Goal: Check status: Check status

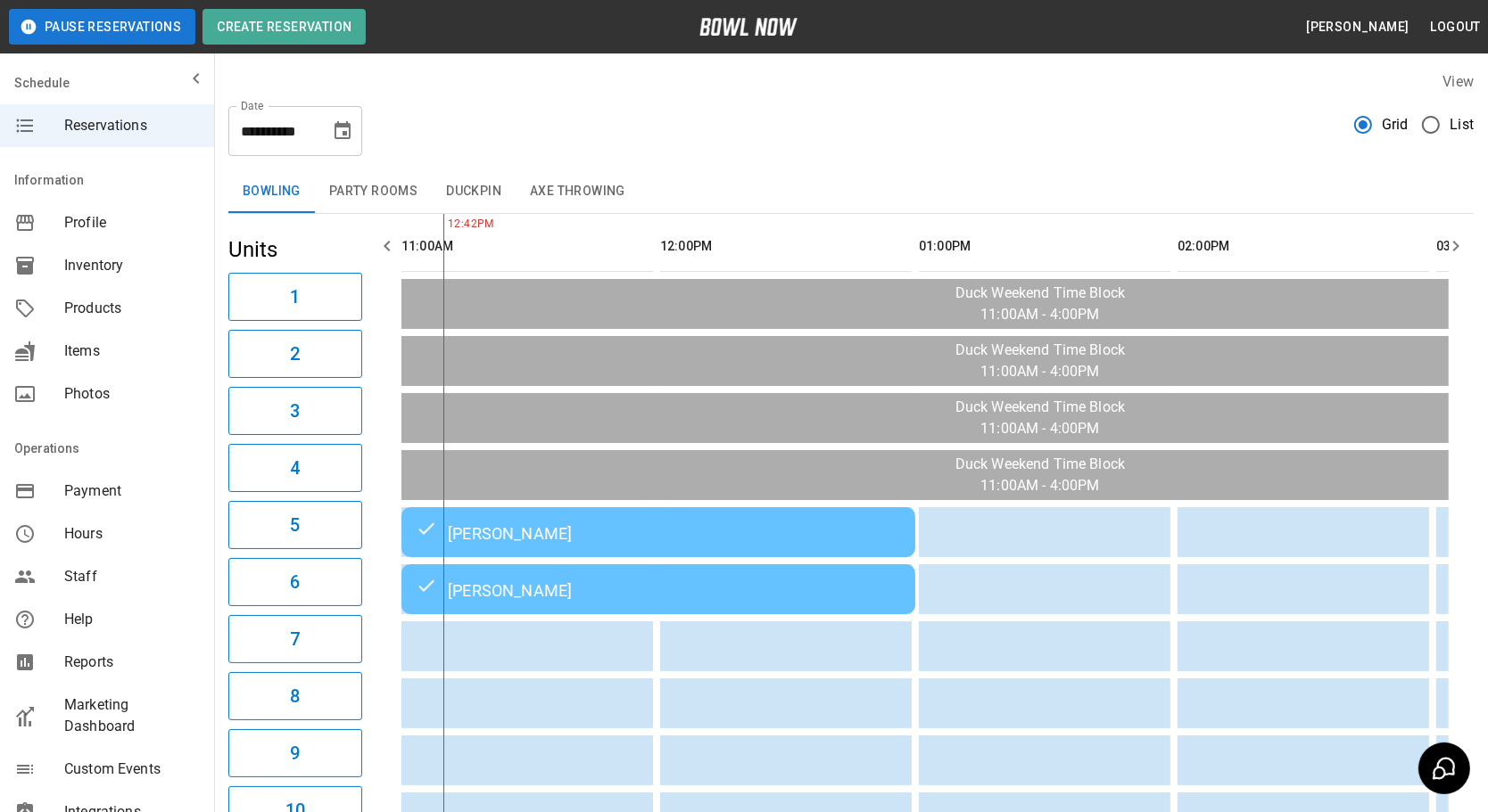
click at [348, 137] on icon "Choose date, selected date is Oct 12, 2025" at bounding box center [342, 130] width 21 height 21
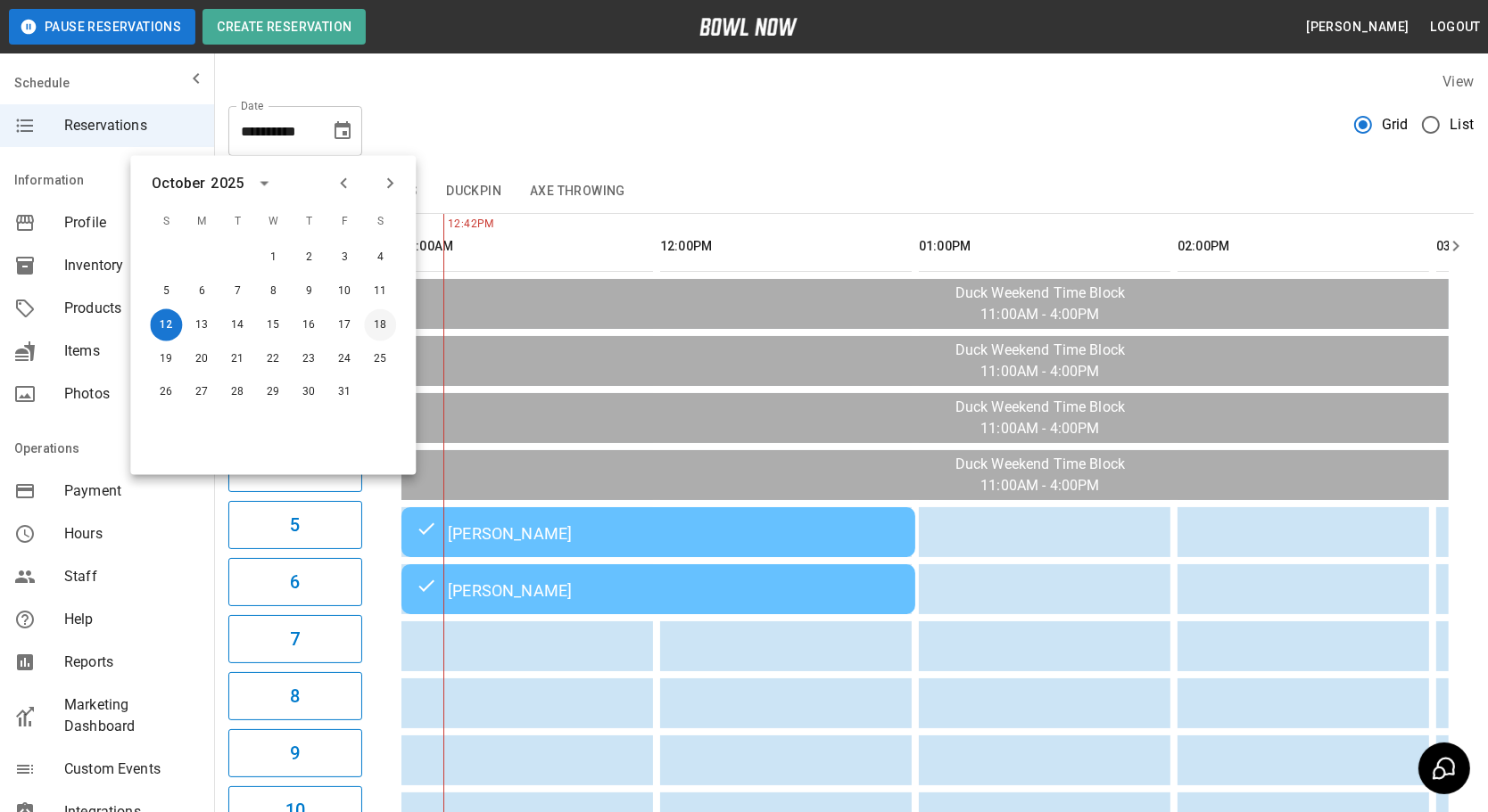
click at [379, 324] on button "18" at bounding box center [379, 325] width 32 height 32
type input "**********"
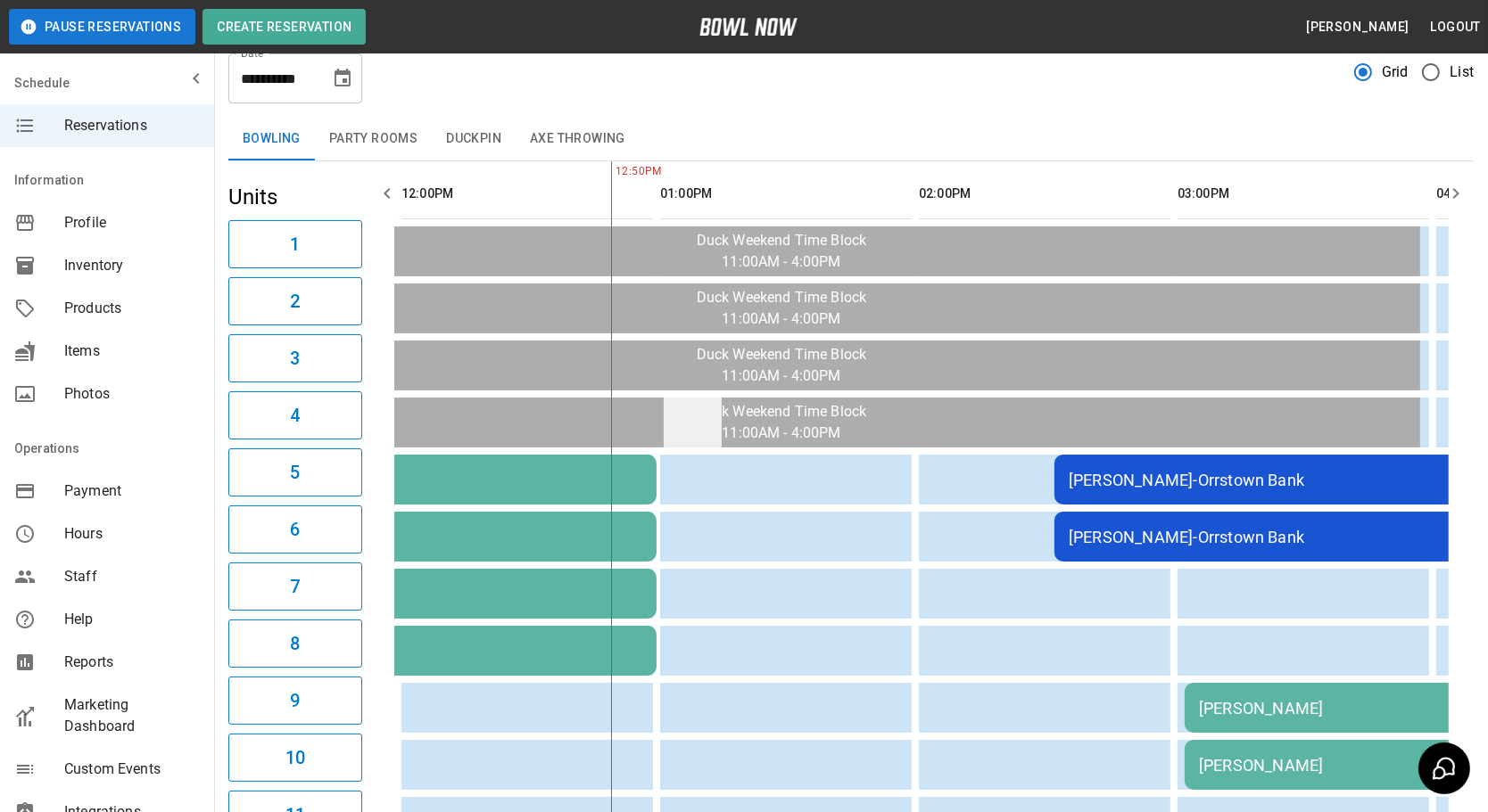
scroll to position [80, 0]
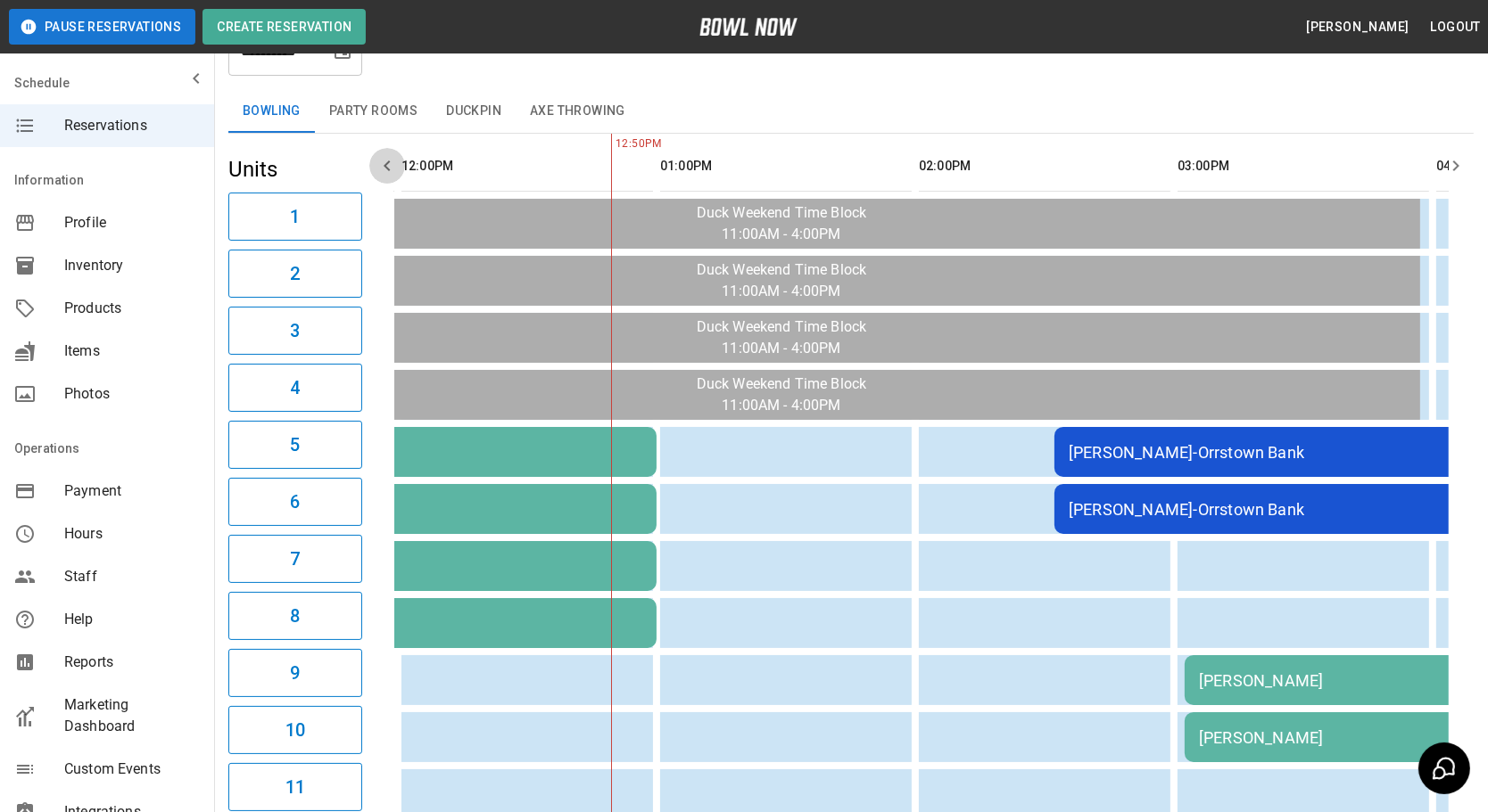
click at [381, 170] on icon "button" at bounding box center [387, 165] width 21 height 21
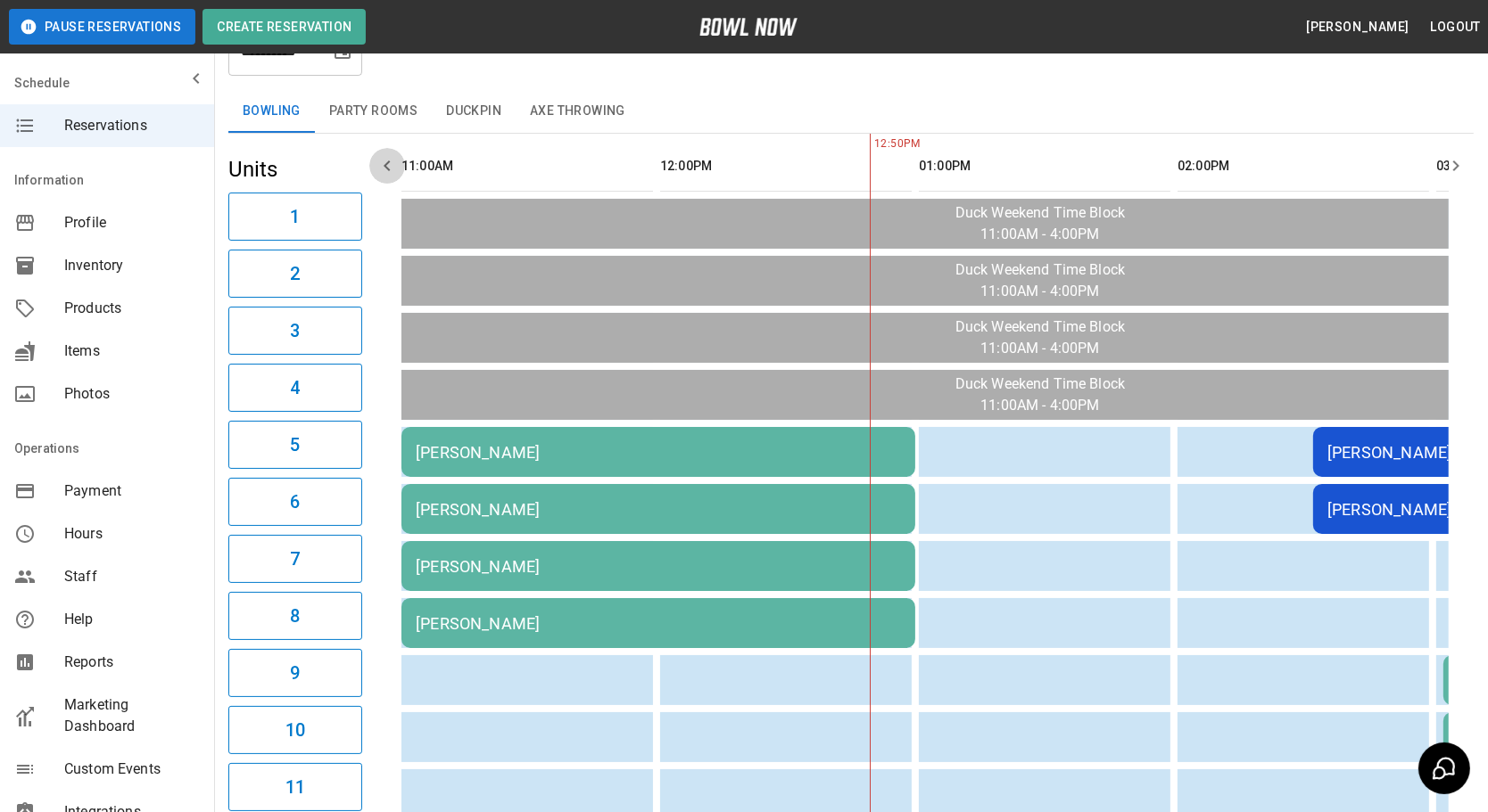
click at [381, 170] on icon "button" at bounding box center [387, 165] width 21 height 21
click at [1461, 164] on icon "button" at bounding box center [1455, 165] width 21 height 21
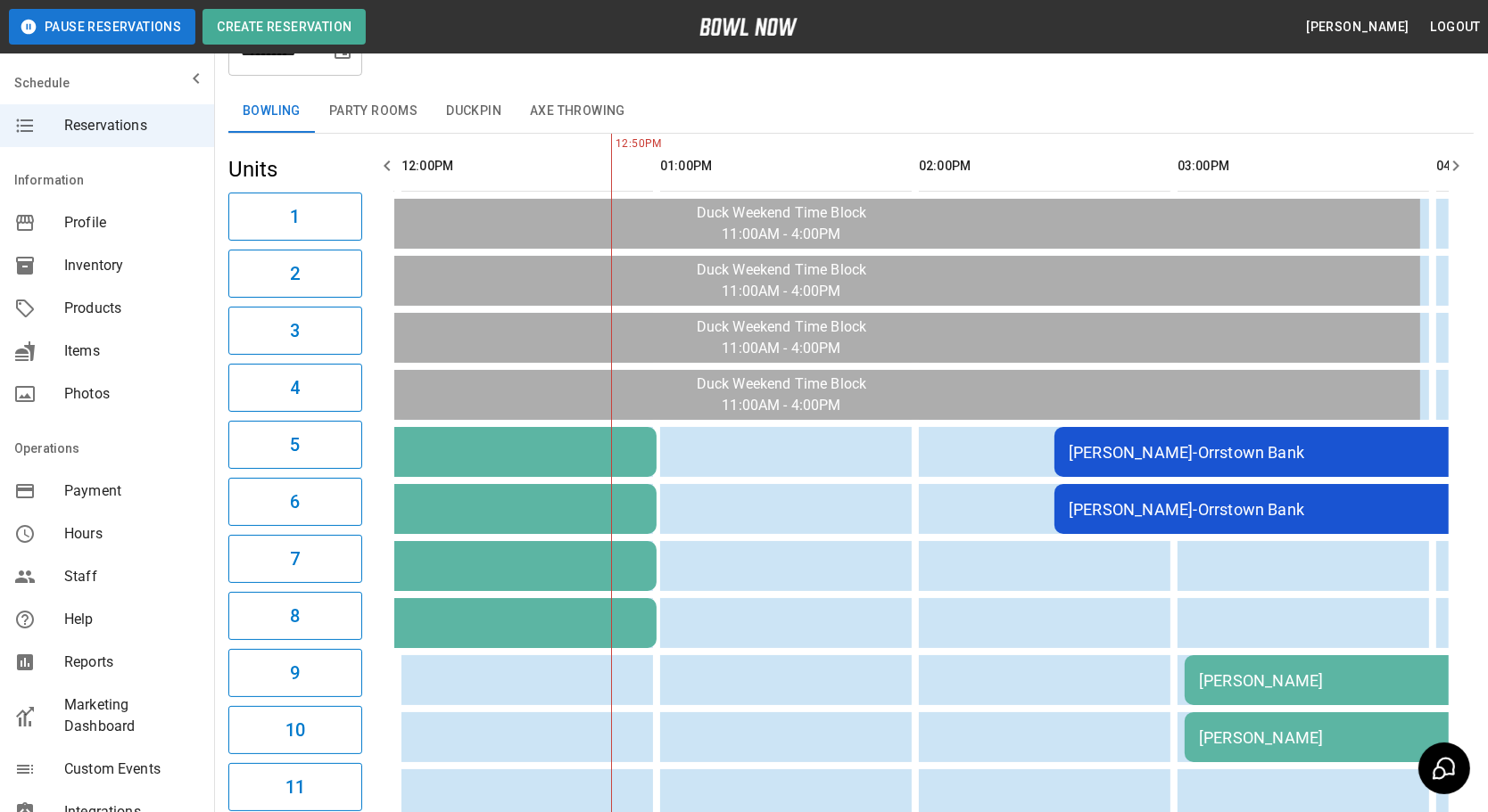
click at [1461, 164] on icon "button" at bounding box center [1455, 165] width 21 height 21
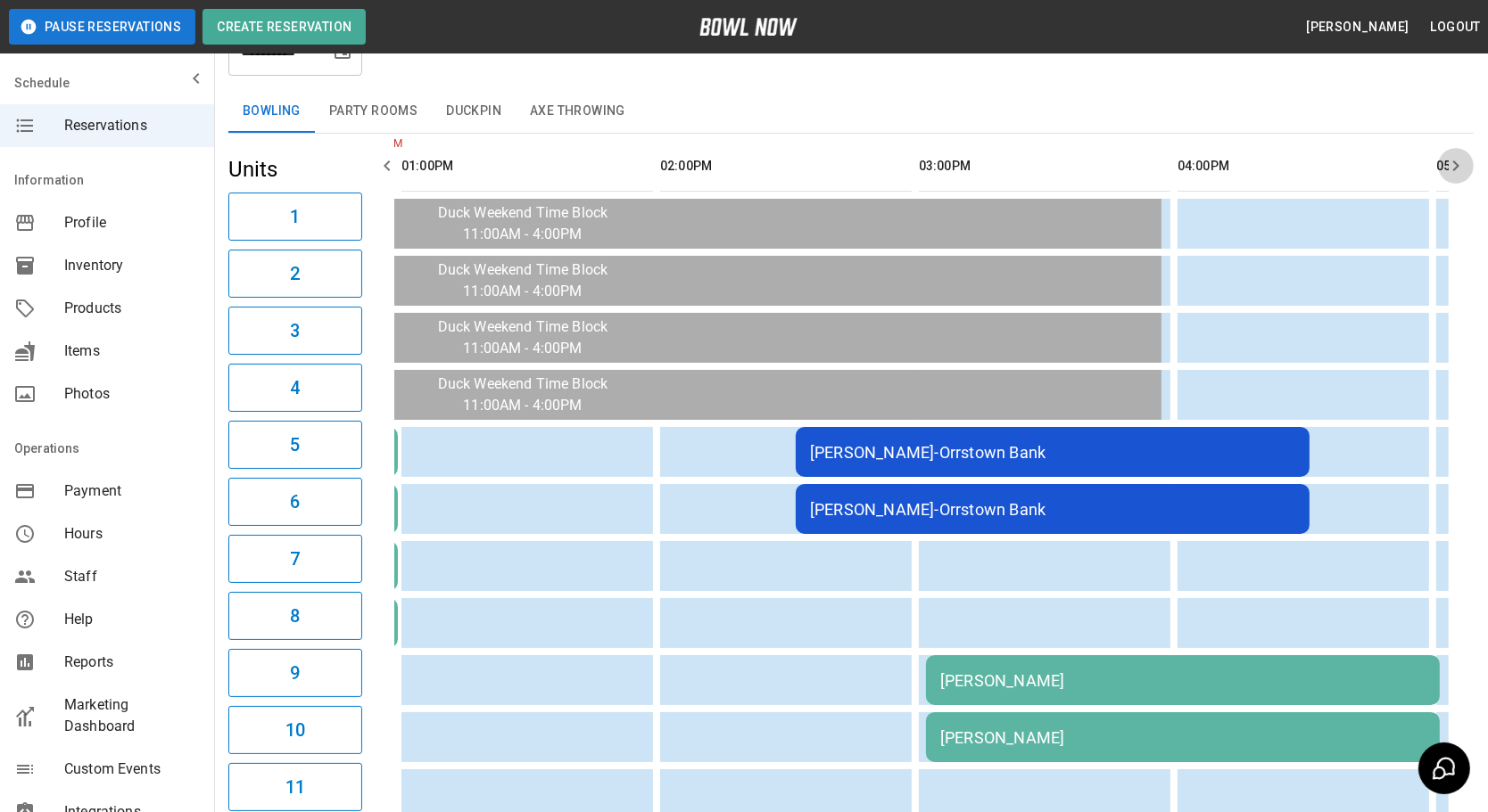
click at [1461, 164] on icon "button" at bounding box center [1455, 165] width 21 height 21
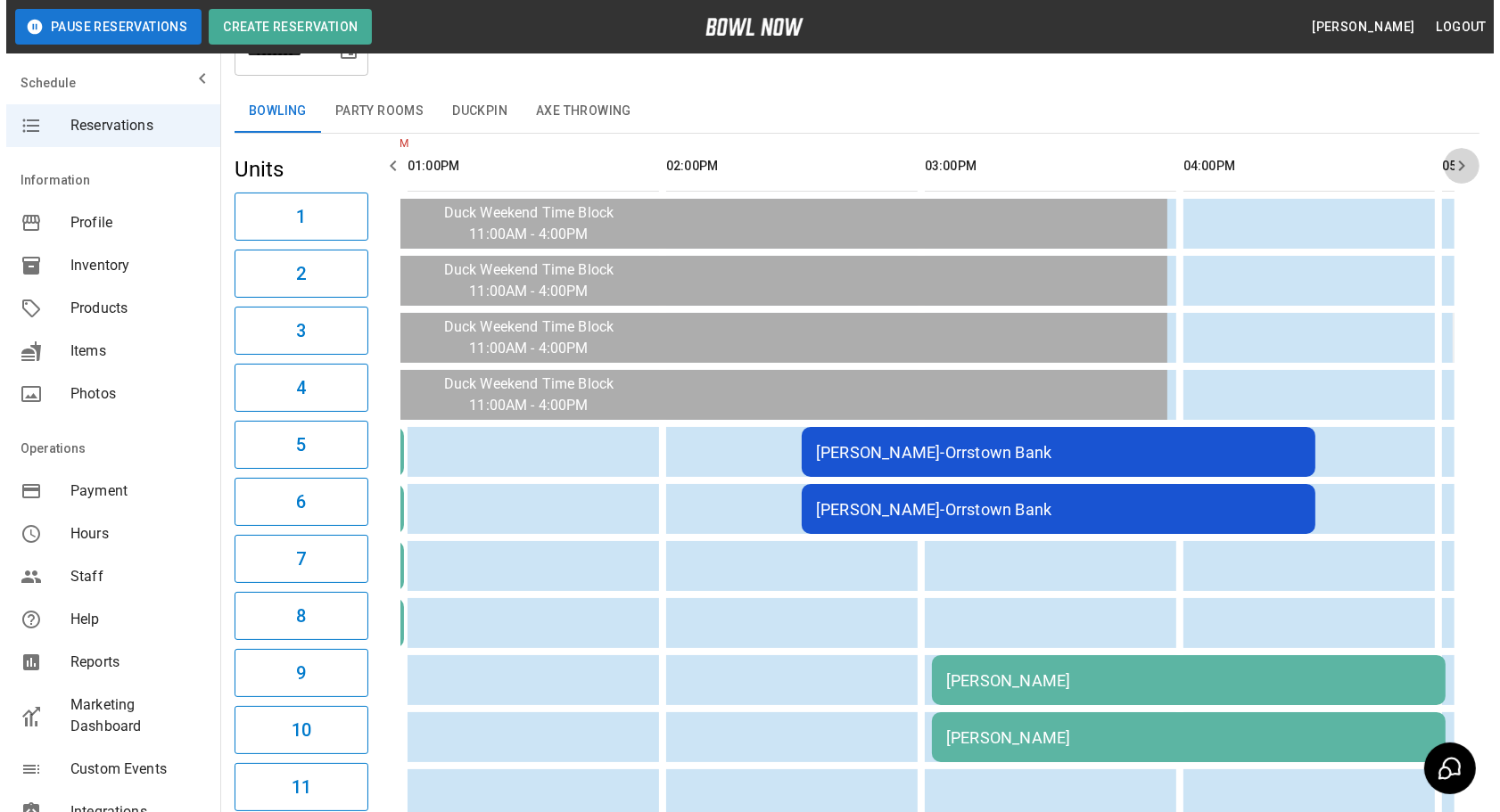
scroll to position [0, 776]
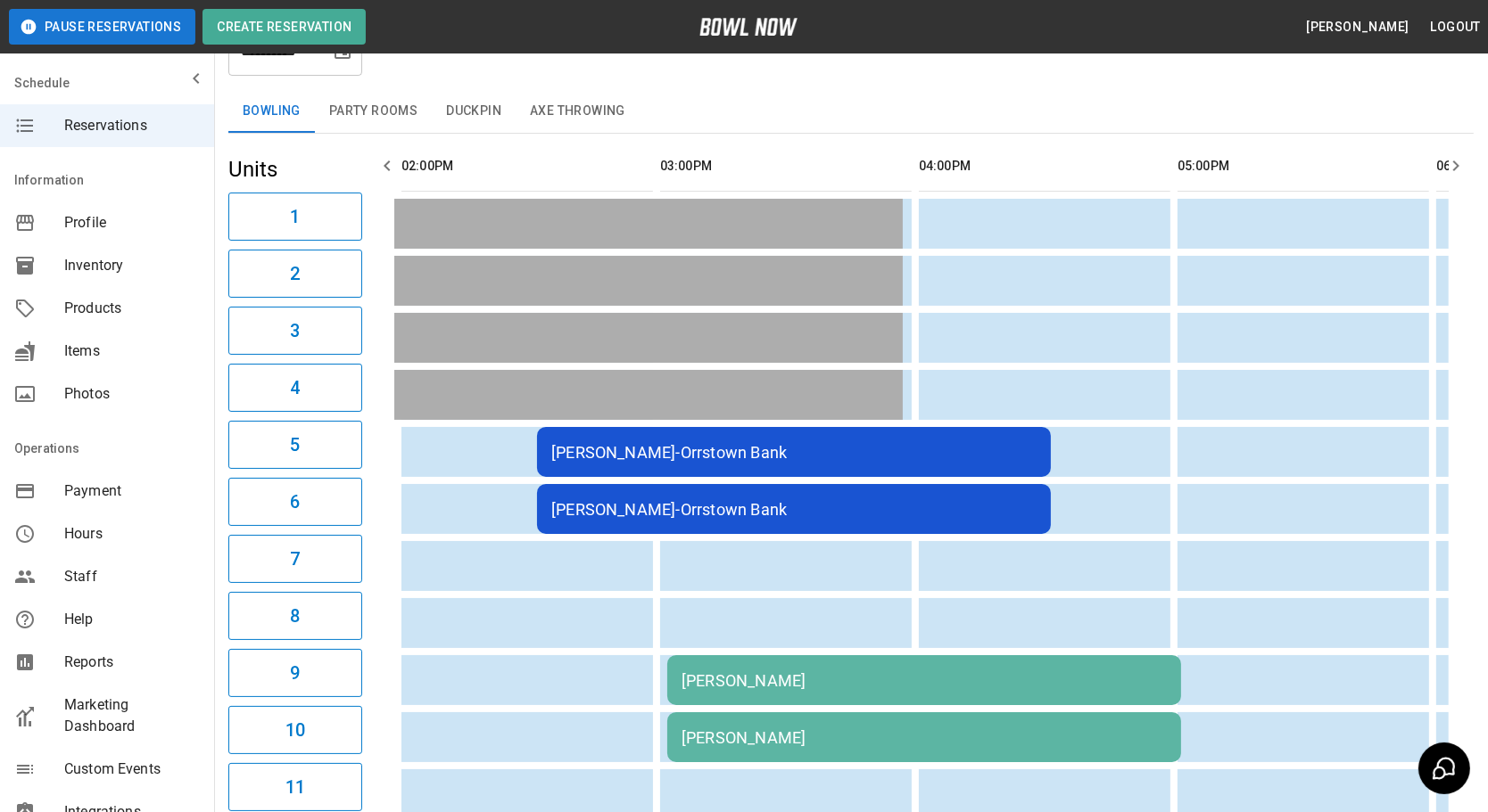
click at [802, 444] on div "[PERSON_NAME]-Orrstown Bank" at bounding box center [794, 452] width 486 height 18
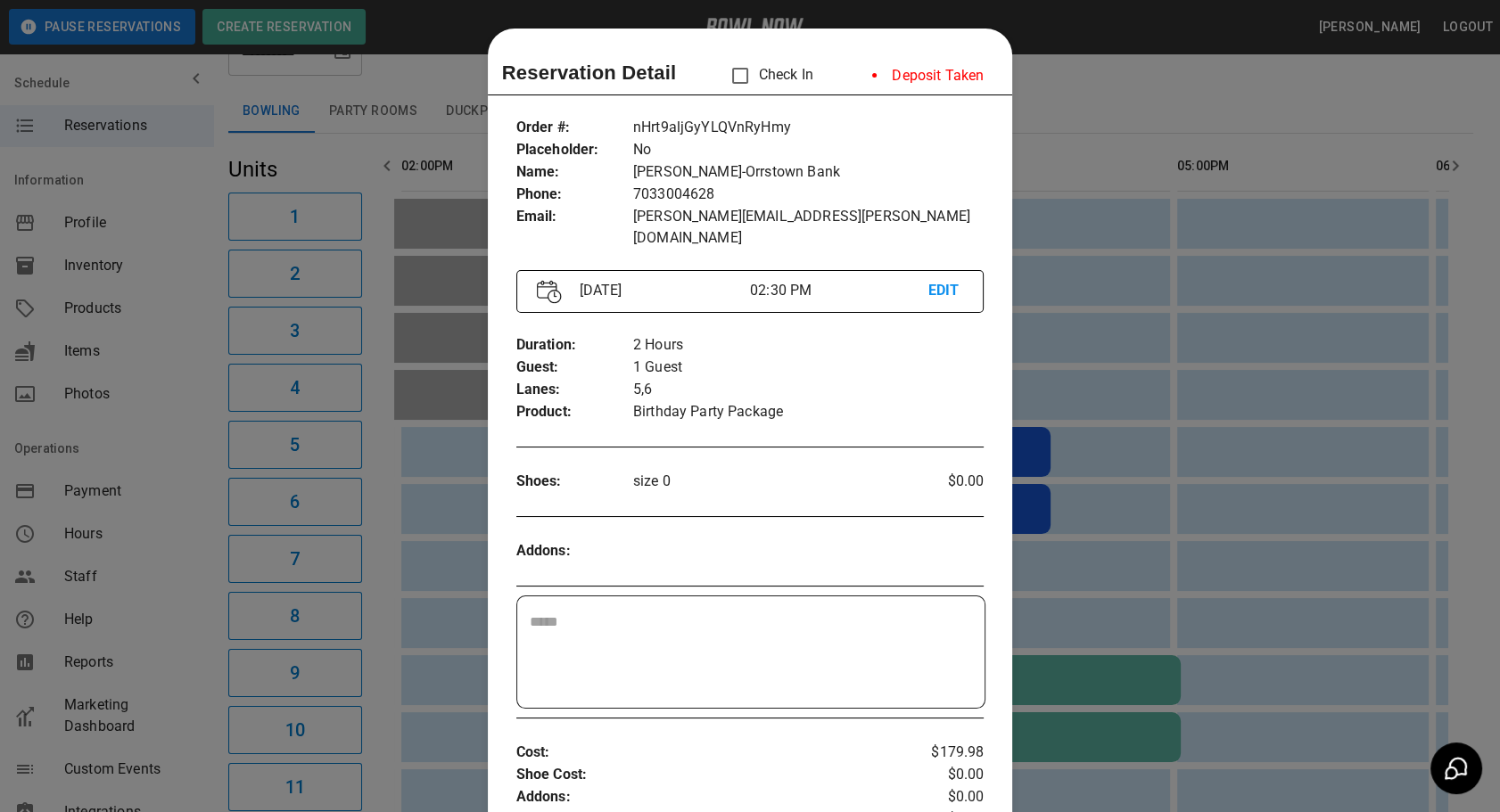
scroll to position [28, 0]
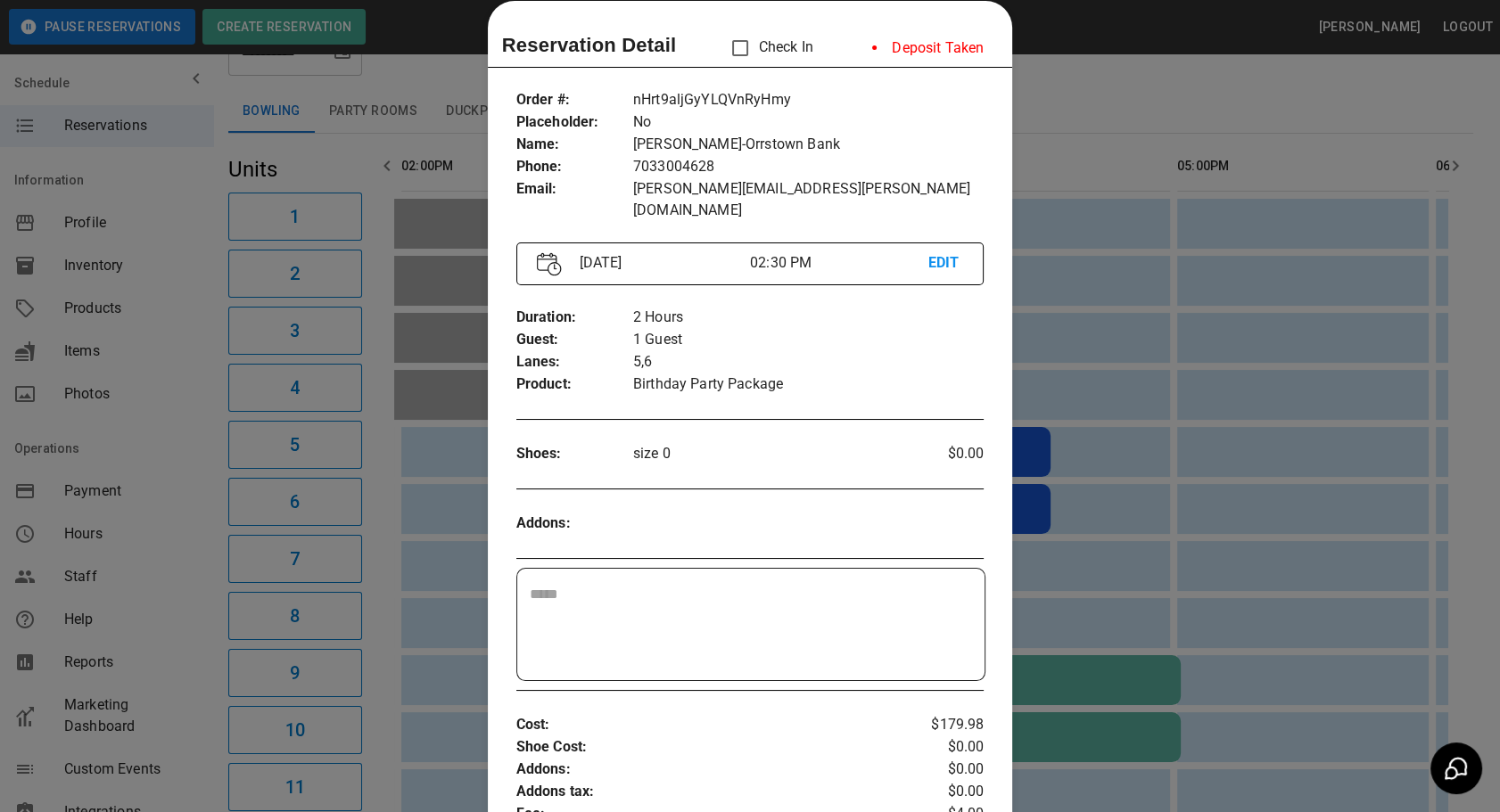
click at [1062, 329] on div at bounding box center [750, 406] width 1500 height 812
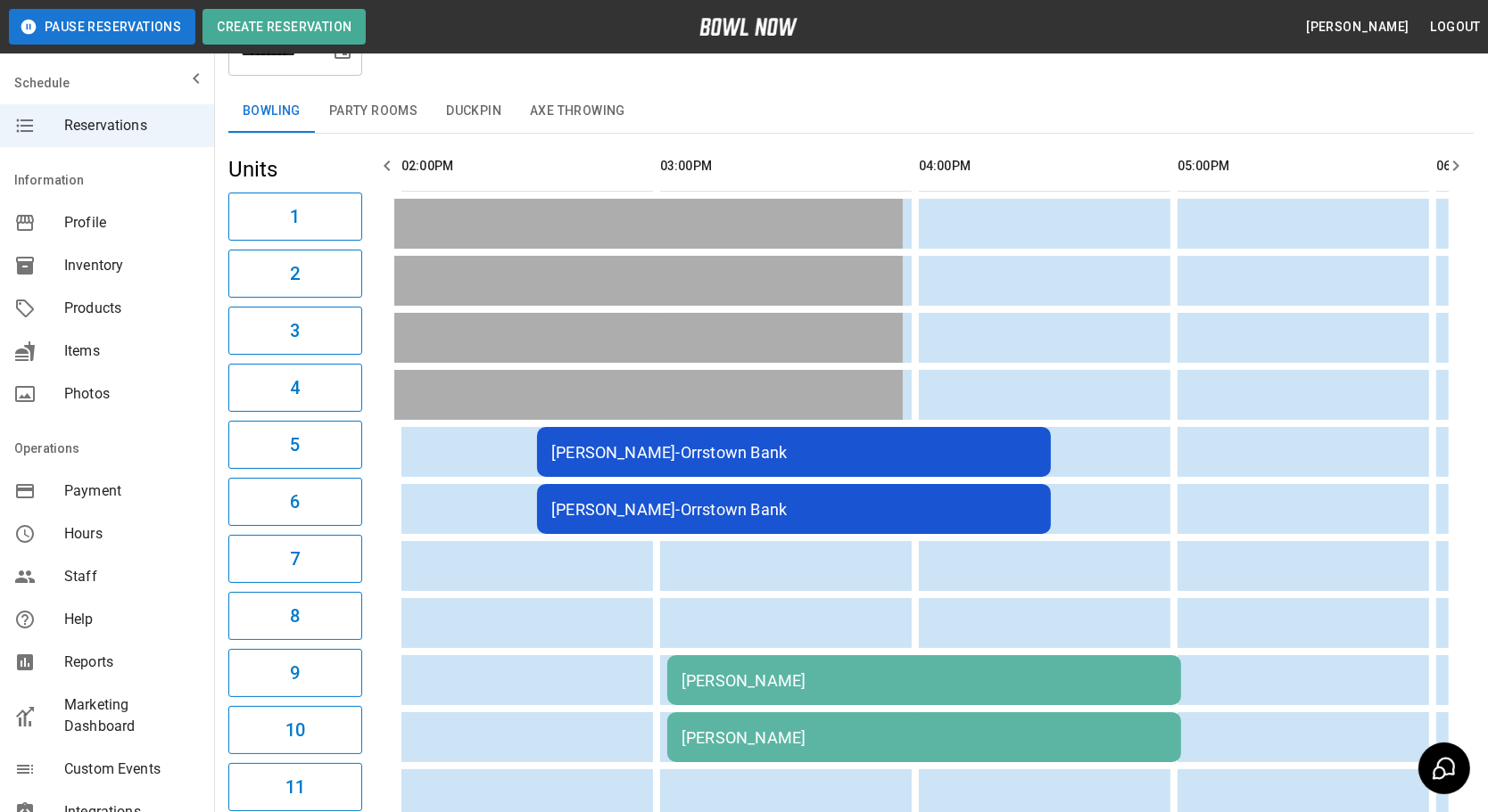
click at [882, 511] on div "[PERSON_NAME]-Orrstown Bank" at bounding box center [794, 509] width 486 height 18
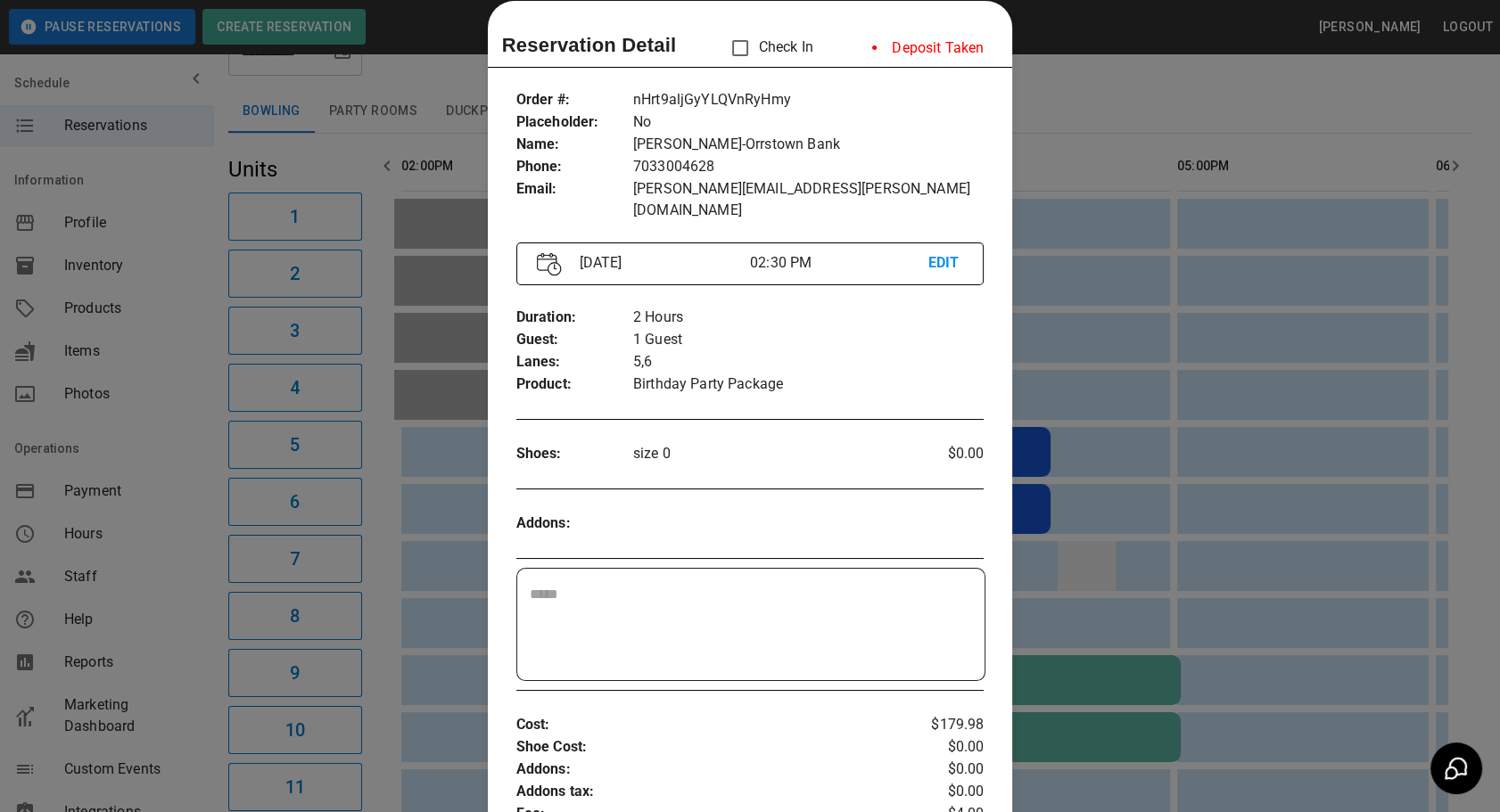
click at [1121, 532] on div at bounding box center [750, 406] width 1500 height 812
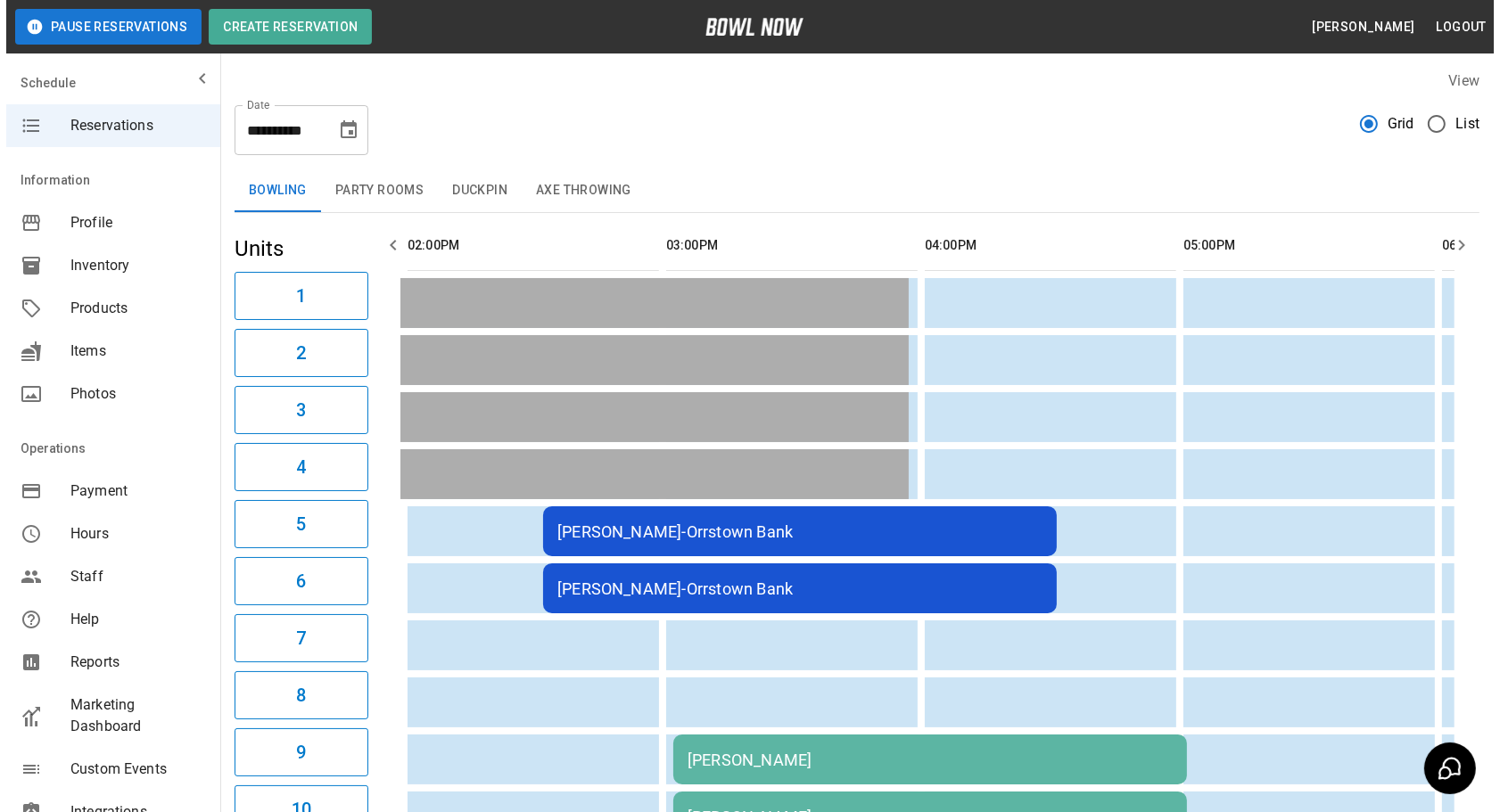
scroll to position [0, 0]
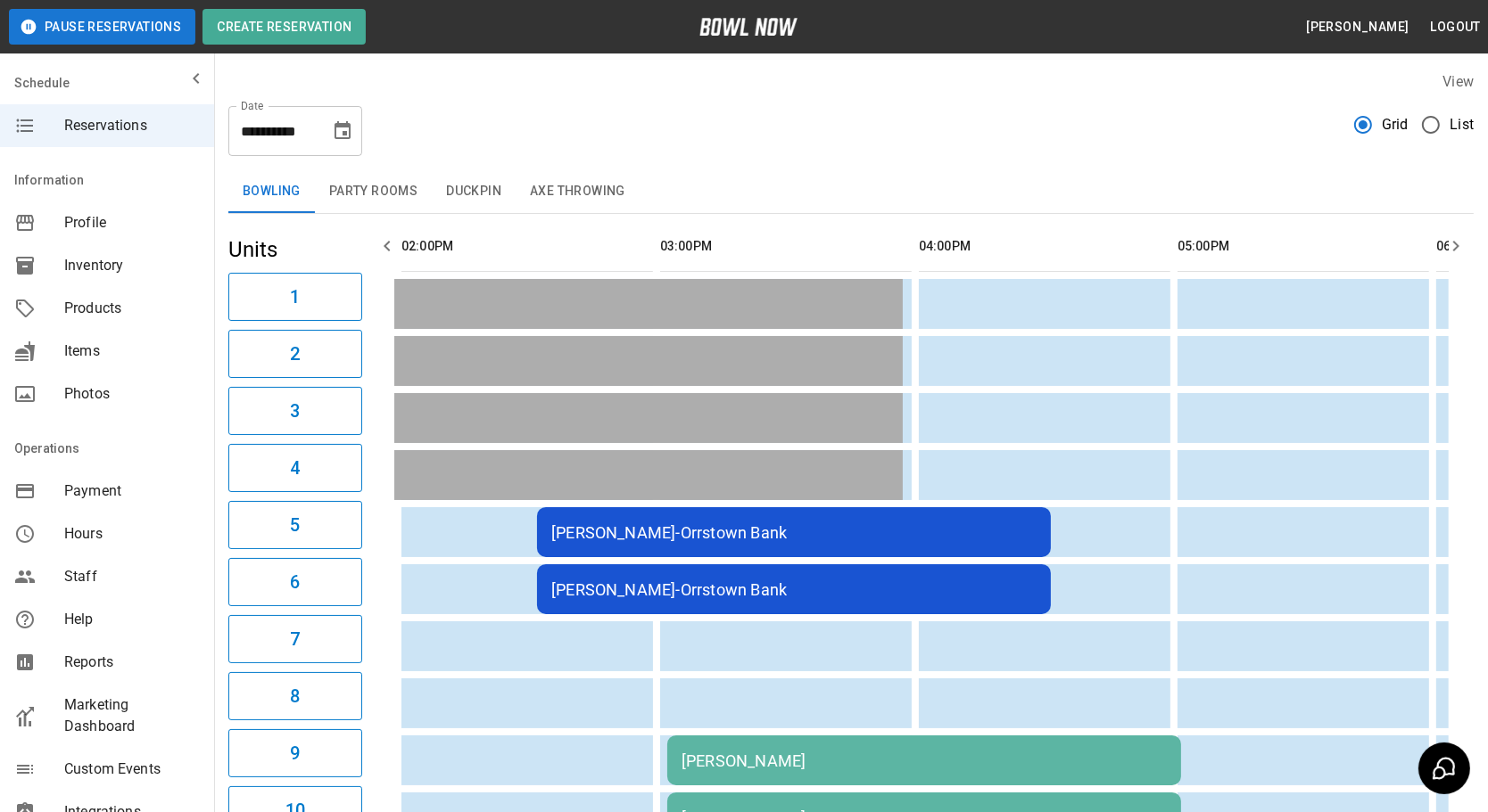
click at [780, 567] on td "[PERSON_NAME]-Orrstown Bank" at bounding box center [794, 590] width 514 height 50
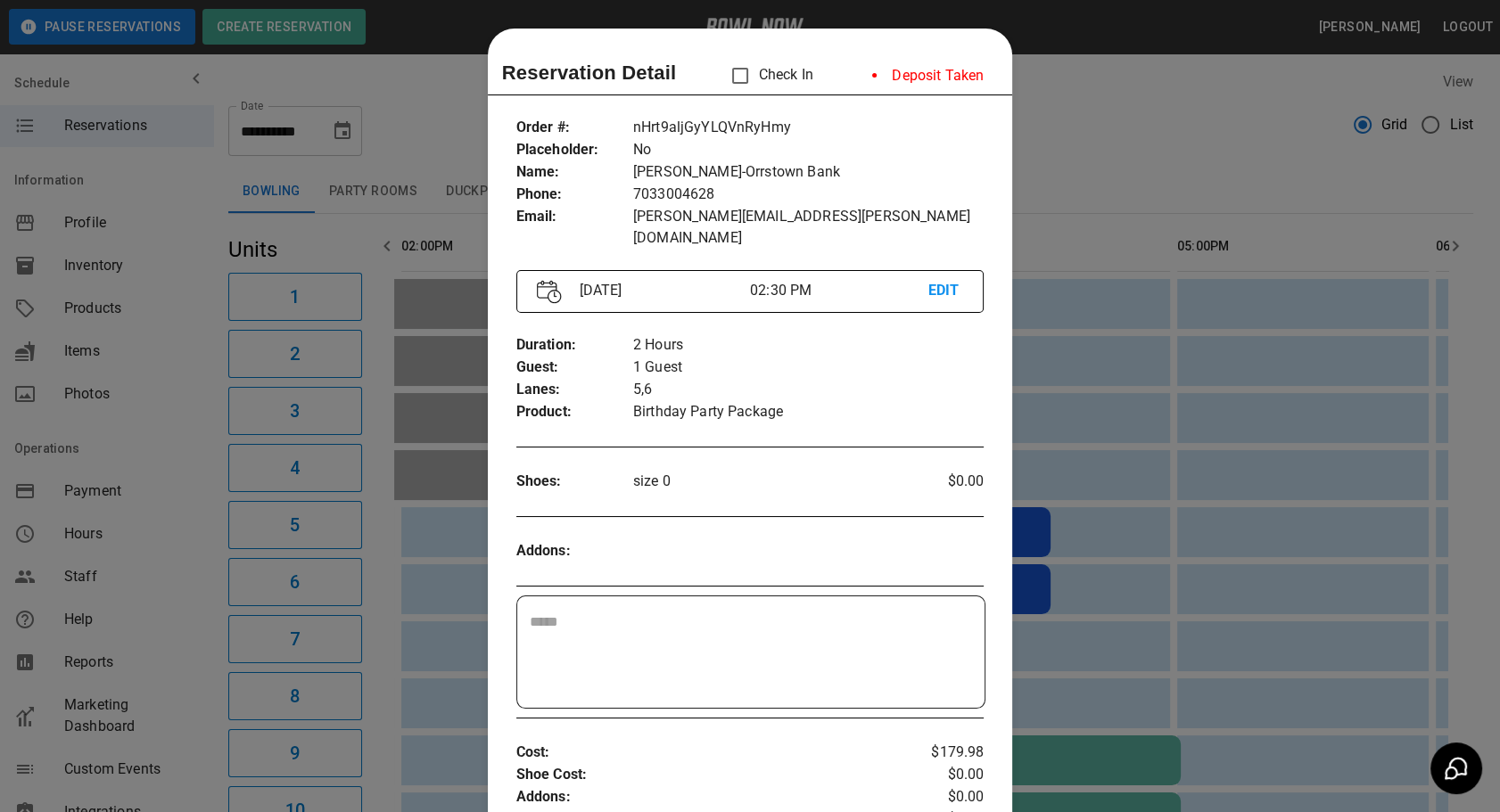
scroll to position [28, 0]
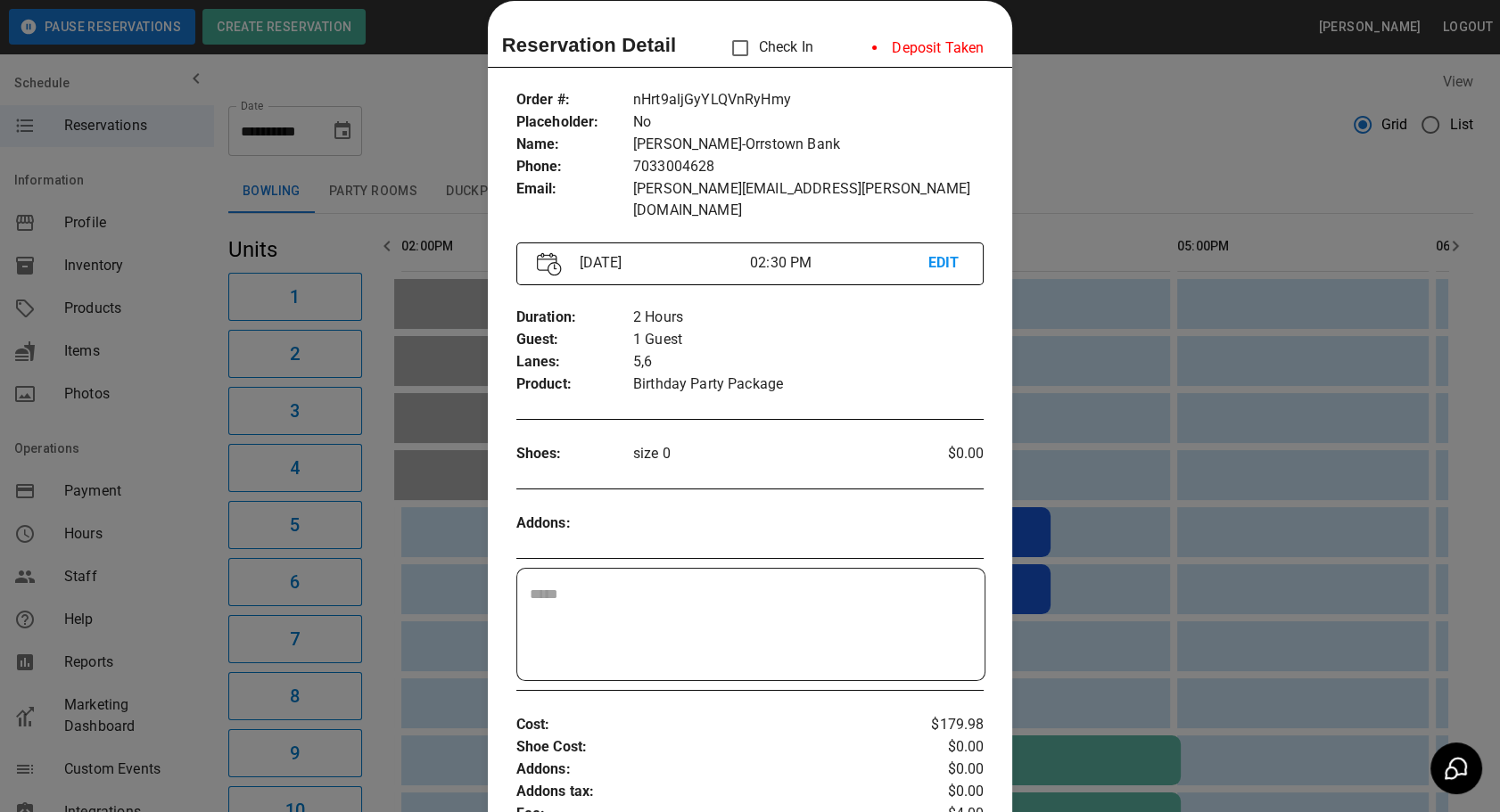
click at [778, 584] on textarea at bounding box center [751, 625] width 443 height 82
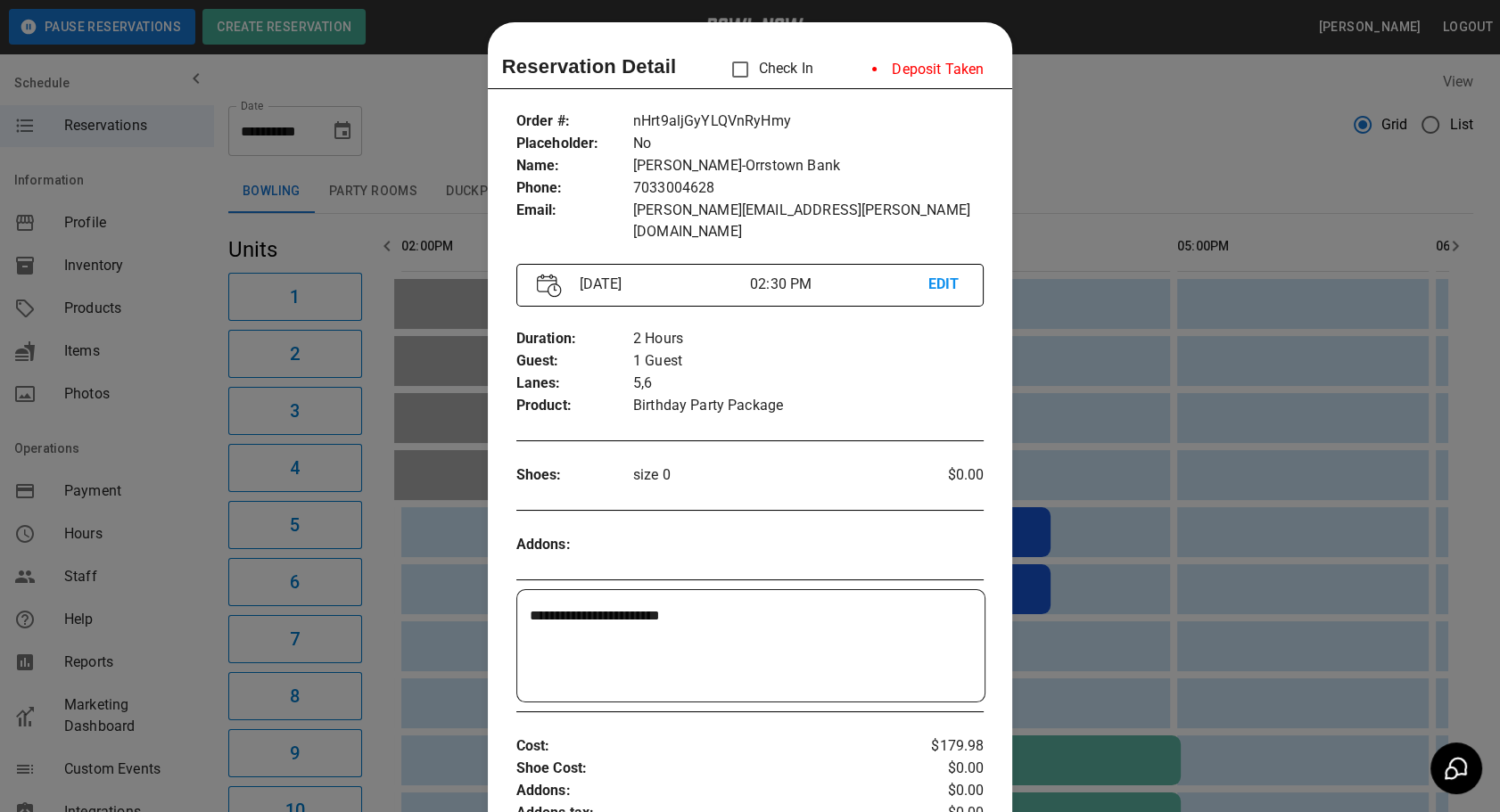
scroll to position [0, 0]
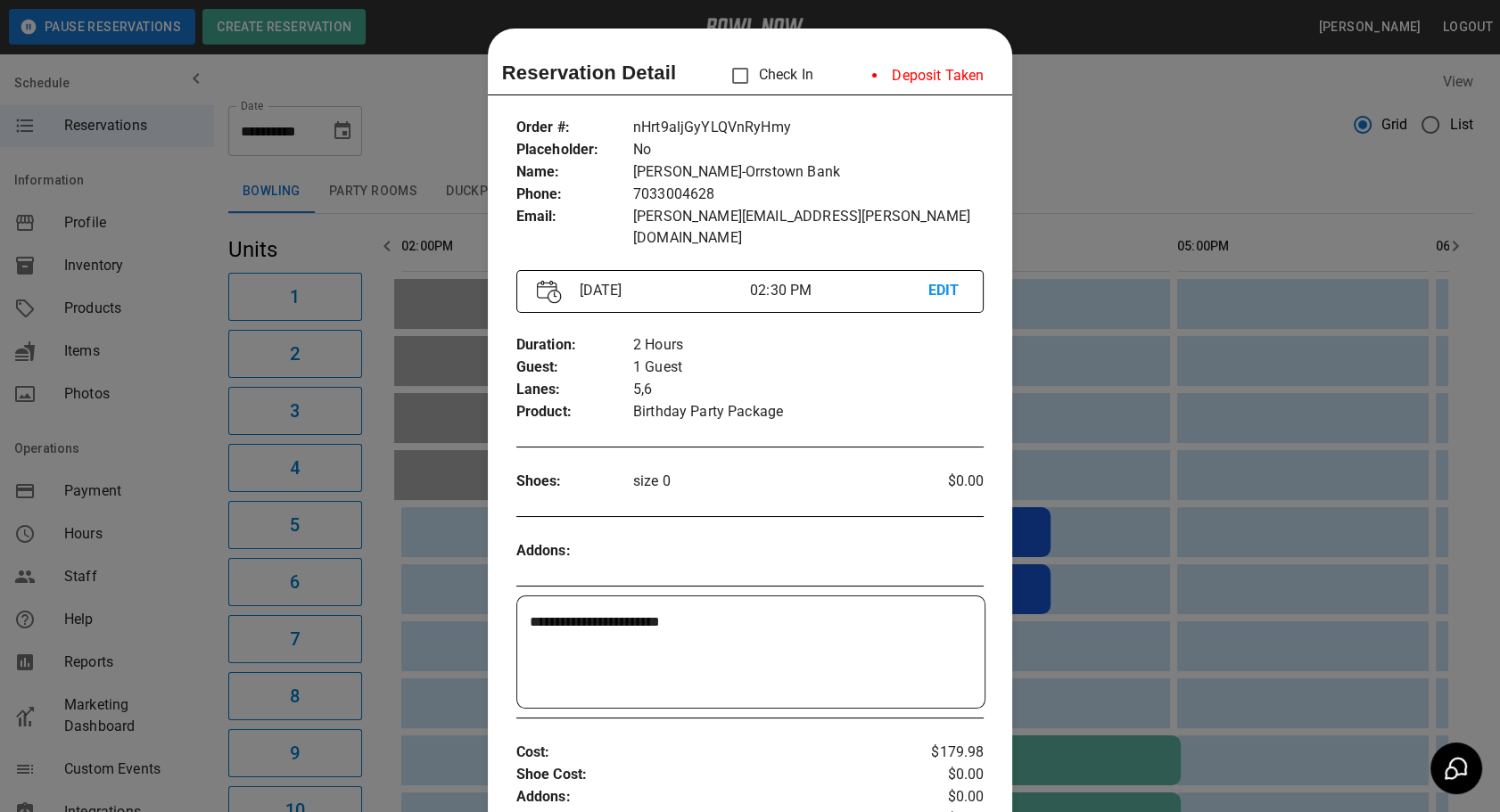
type textarea "**********"
click at [1199, 499] on div at bounding box center [750, 406] width 1500 height 812
